Goal: Task Accomplishment & Management: Use online tool/utility

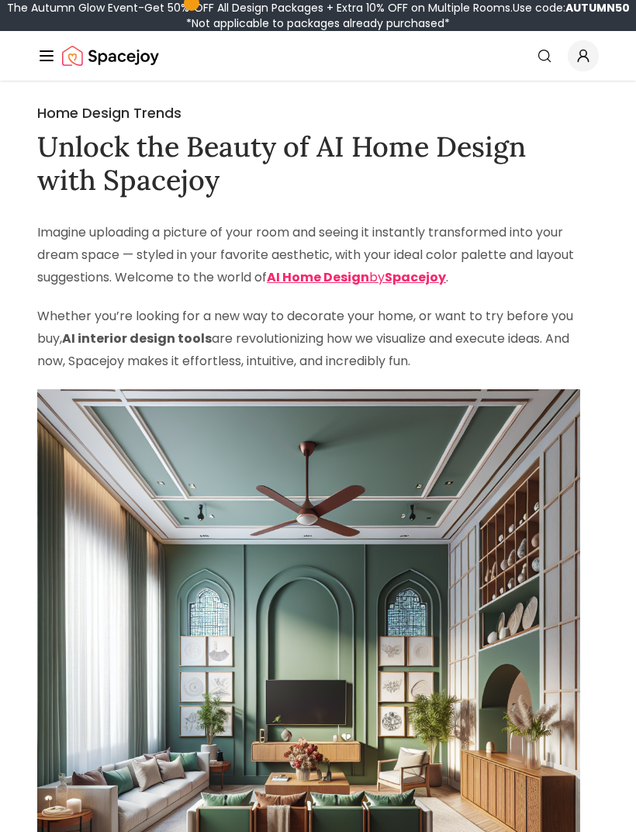
click at [37, 57] on icon "Global" at bounding box center [46, 56] width 19 height 19
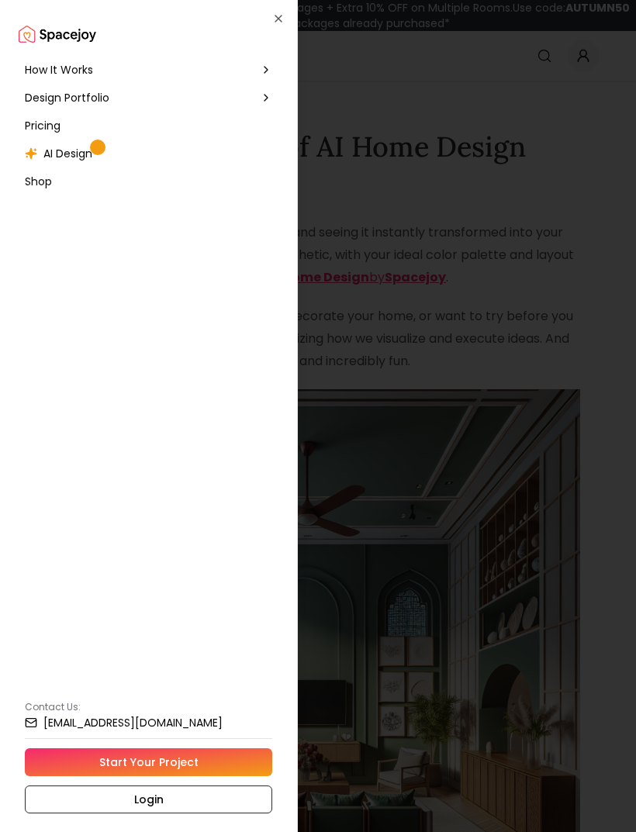
click at [90, 157] on span "AI Design" at bounding box center [67, 154] width 49 height 16
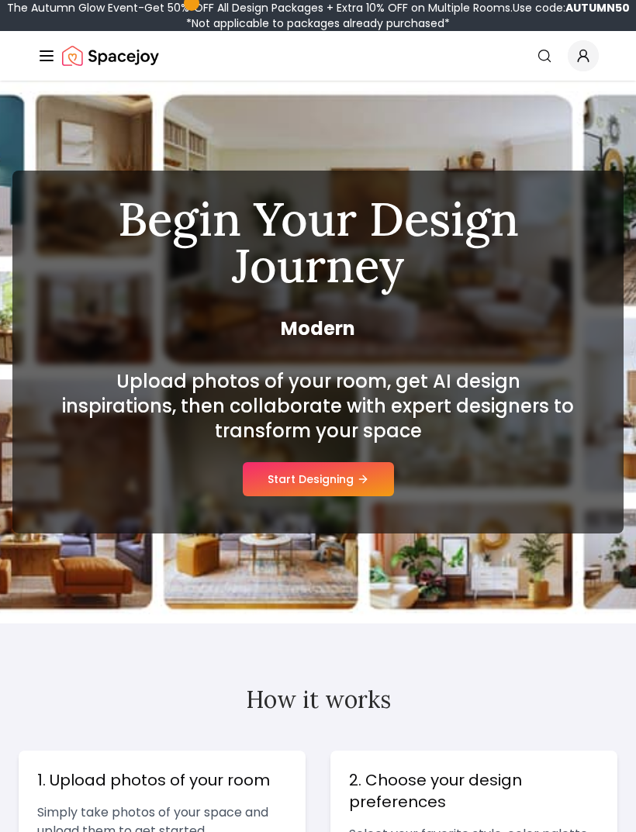
click at [351, 474] on button "Start Designing" at bounding box center [318, 479] width 151 height 34
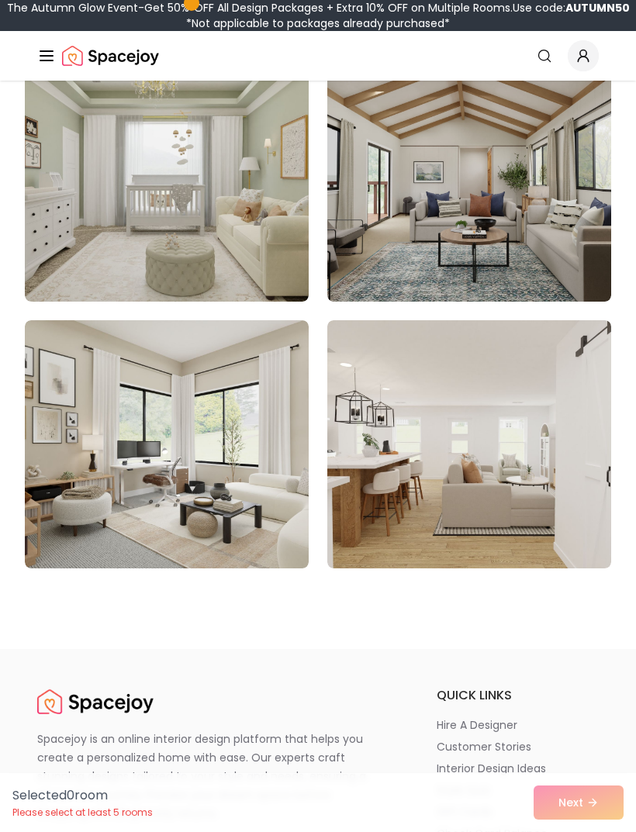
scroll to position [12561, 0]
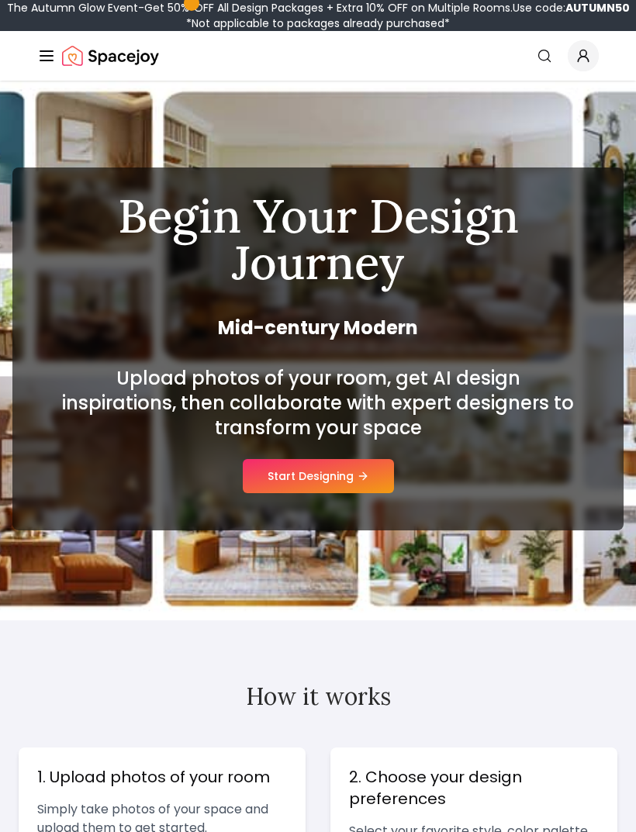
scroll to position [11, 0]
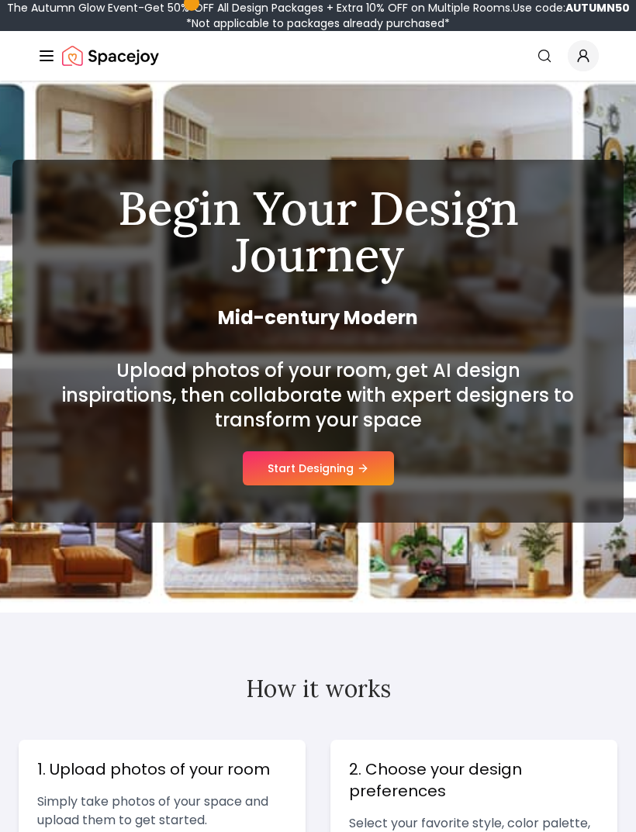
click at [36, 64] on div "Spacejoy Search How It Works Design Portfolio Pricing AI Design Shop Search Sta…" at bounding box center [318, 56] width 636 height 50
